Goal: Information Seeking & Learning: Learn about a topic

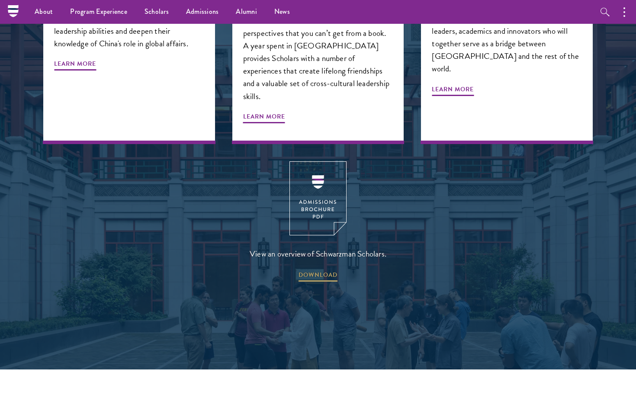
scroll to position [799, 0]
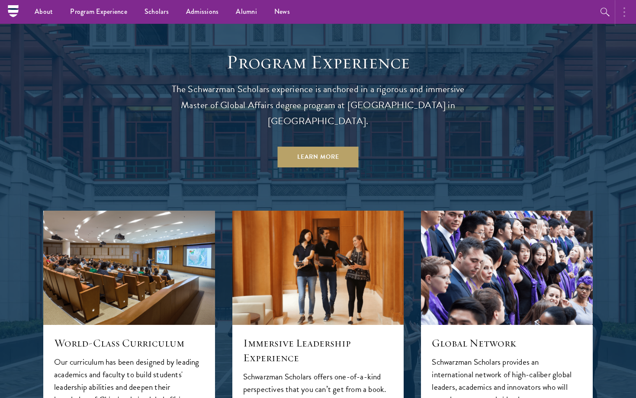
click at [628, 11] on button "button" at bounding box center [626, 12] width 19 height 24
click at [490, 70] on div "Program Experience The Schwarzman Scholars experience is anchored in a rigorous…" at bounding box center [318, 344] width 550 height 589
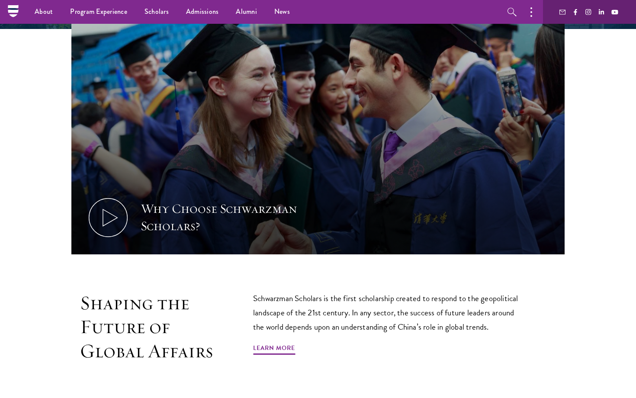
scroll to position [0, 0]
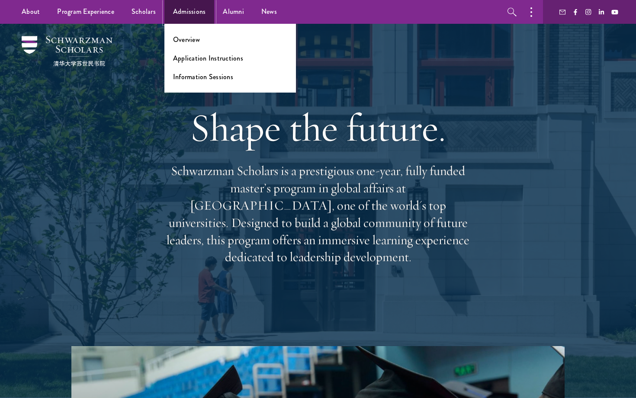
click at [196, 15] on link "Admissions" at bounding box center [189, 12] width 50 height 24
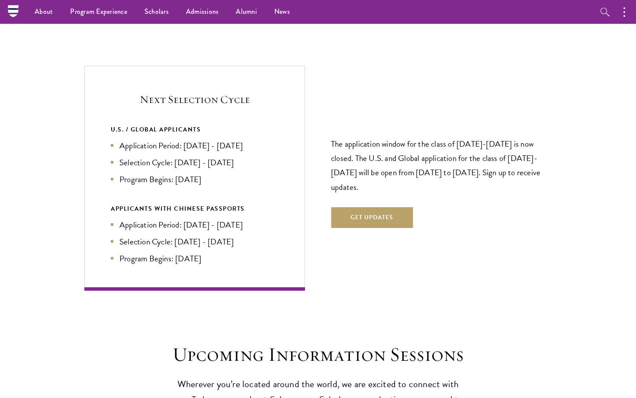
scroll to position [1810, 0]
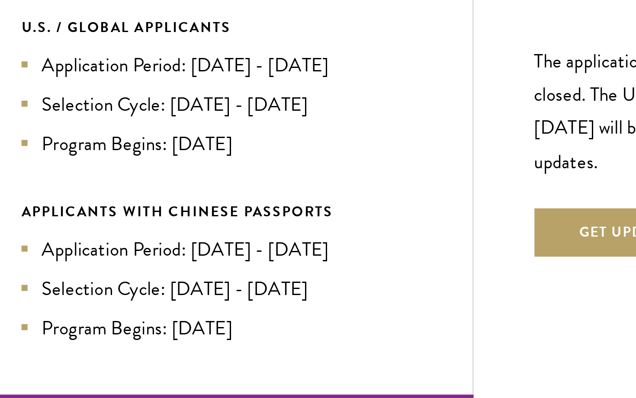
drag, startPoint x: 185, startPoint y: 208, endPoint x: 263, endPoint y: 205, distance: 78.4
click at [263, 221] on li "Application Period: Jan 2026 - May 2026" at bounding box center [195, 227] width 168 height 13
click at [338, 237] on div "The application window for the class of 2026-2027 is now closed. The U.S. and G…" at bounding box center [441, 180] width 221 height 151
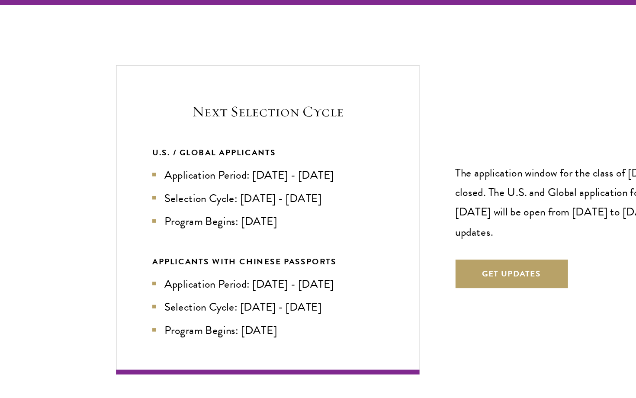
drag, startPoint x: 186, startPoint y: 210, endPoint x: 229, endPoint y: 214, distance: 43.9
click at [207, 221] on li "Application Period: Jan 2026 - May 2026" at bounding box center [195, 227] width 168 height 13
click at [288, 265] on div "Next Selection Cycle U.S. / GLOBAL APPLICANTS Application Period: Apr 2026 - Se…" at bounding box center [194, 180] width 221 height 225
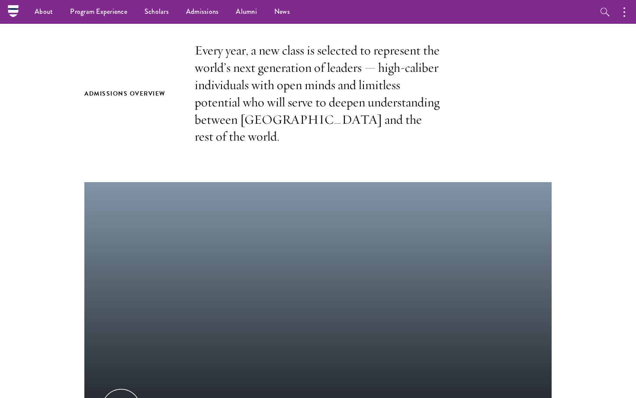
scroll to position [0, 0]
